Goal: Task Accomplishment & Management: Use online tool/utility

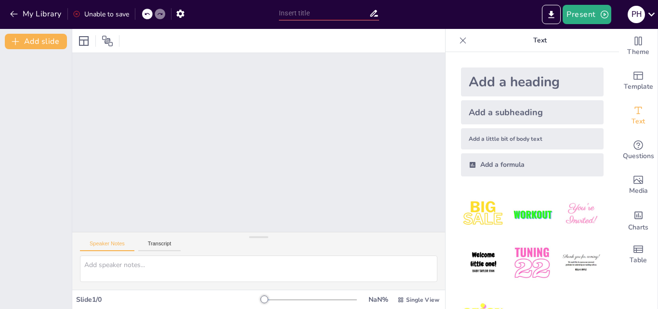
click at [161, 240] on div "Speaker Notes Transcript" at bounding box center [258, 243] width 373 height 23
click at [159, 242] on button "Transcript" at bounding box center [159, 245] width 43 height 11
click at [124, 244] on button "Speaker Notes" at bounding box center [107, 245] width 54 height 11
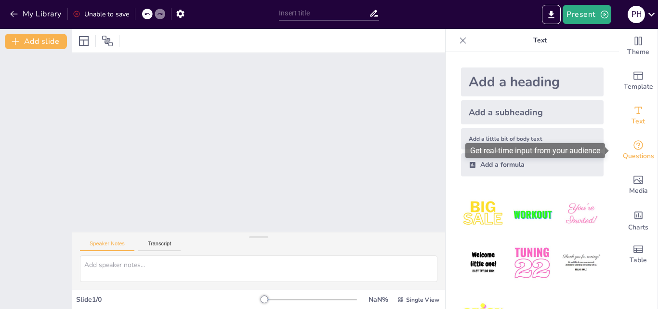
click at [619, 150] on div "Questions" at bounding box center [638, 150] width 39 height 35
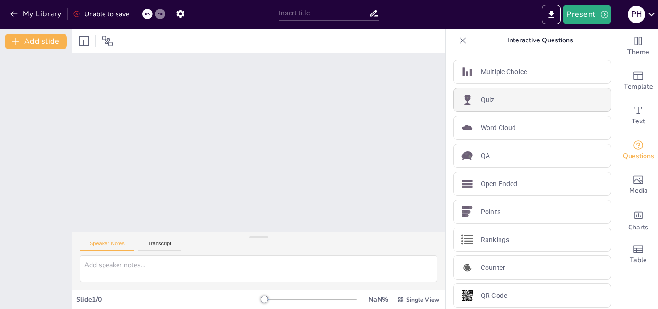
click at [515, 102] on div "Quiz" at bounding box center [533, 100] width 158 height 24
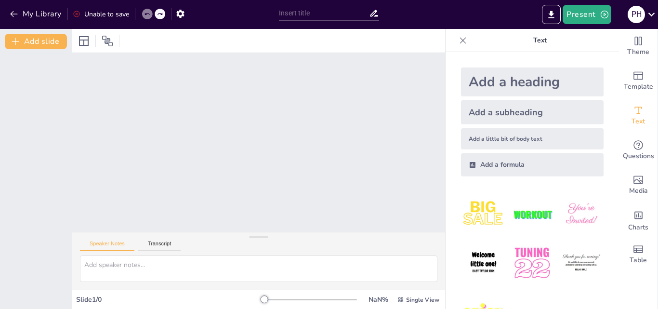
scroll to position [36, 0]
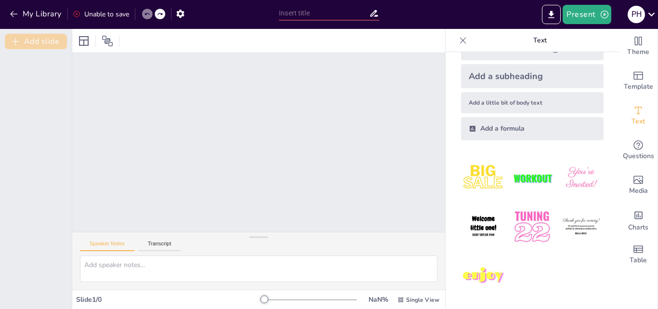
click at [33, 43] on button "Add slide" at bounding box center [36, 41] width 62 height 15
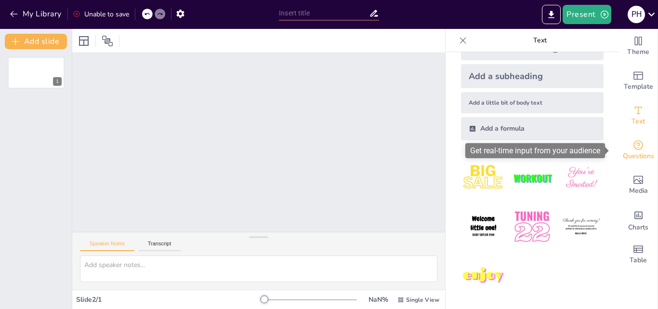
click at [633, 146] on icon "Get real-time input from your audience" at bounding box center [639, 145] width 12 height 12
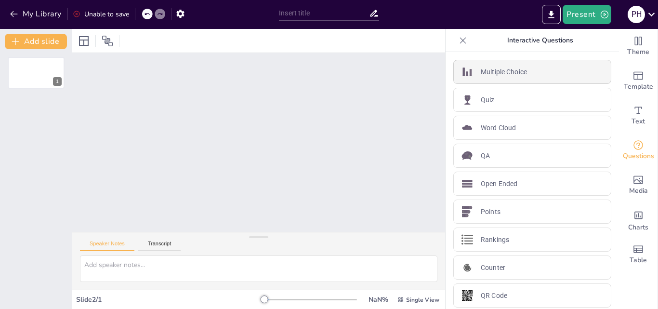
click at [514, 81] on div "Multiple Choice" at bounding box center [533, 72] width 158 height 24
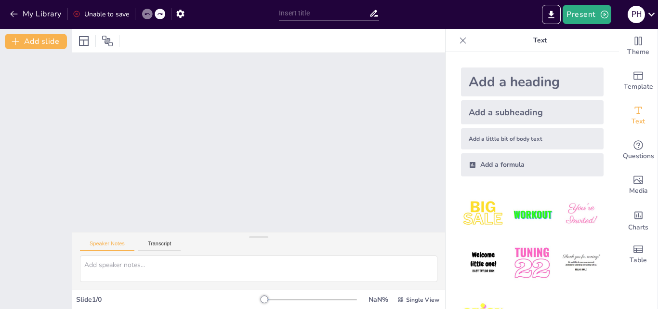
click at [514, 81] on div "Add a heading" at bounding box center [532, 81] width 143 height 29
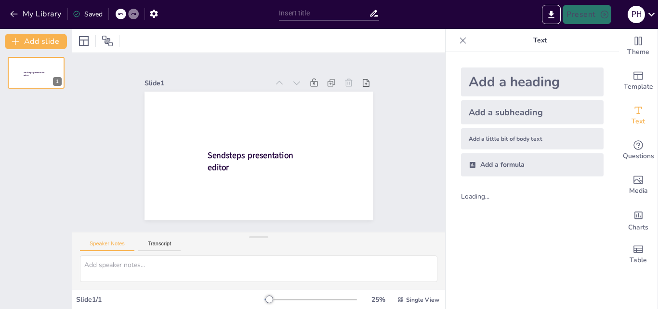
scroll to position [0, 0]
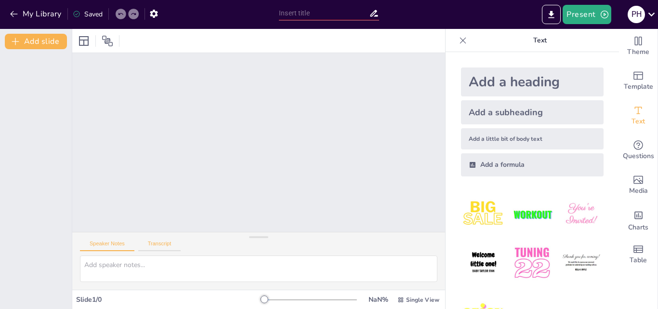
click at [162, 247] on button "Transcript" at bounding box center [159, 245] width 43 height 11
click at [116, 246] on button "Speaker Notes" at bounding box center [107, 245] width 54 height 11
click at [270, 109] on div at bounding box center [258, 142] width 373 height 179
click at [498, 102] on div "Add a subheading" at bounding box center [532, 112] width 143 height 24
click at [19, 14] on button "My Library" at bounding box center [36, 13] width 58 height 15
